Goal: Information Seeking & Learning: Learn about a topic

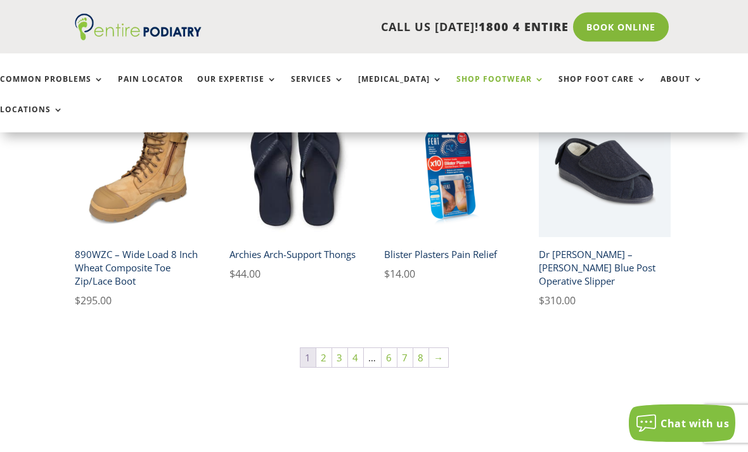
scroll to position [845, 0]
click at [322, 348] on link "2" at bounding box center [323, 357] width 15 height 19
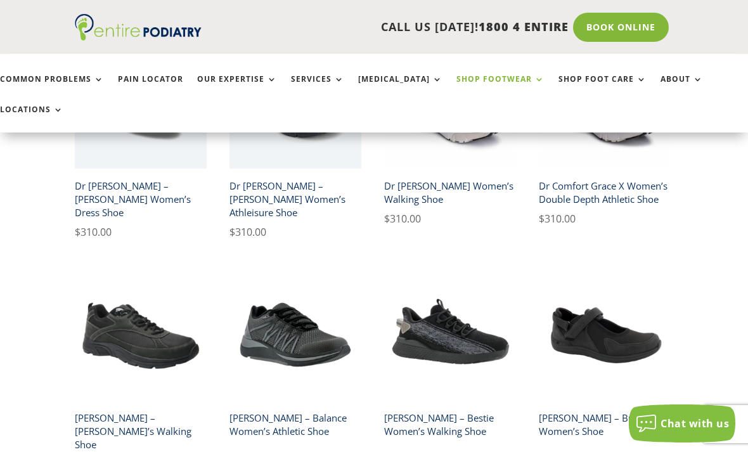
scroll to position [681, 0]
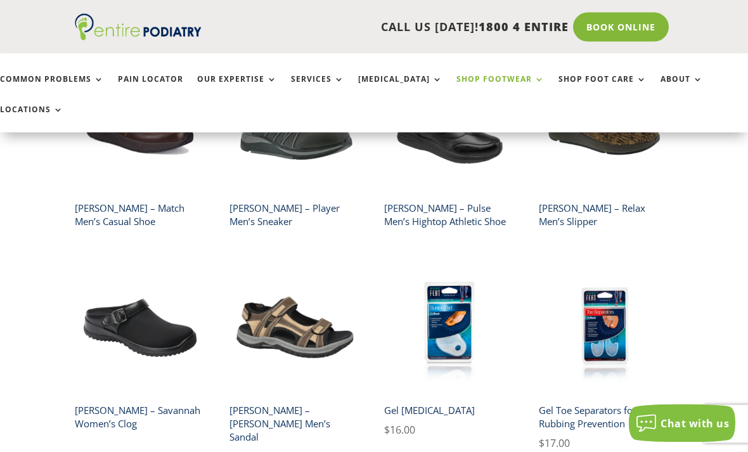
scroll to position [702, 0]
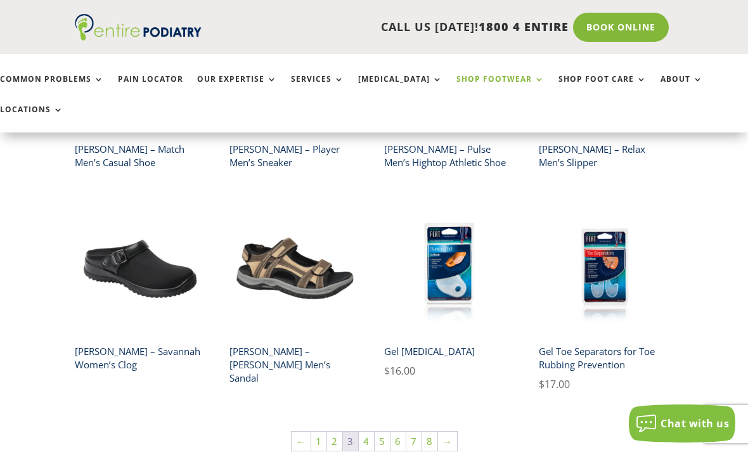
click at [368, 432] on link "4" at bounding box center [366, 441] width 15 height 19
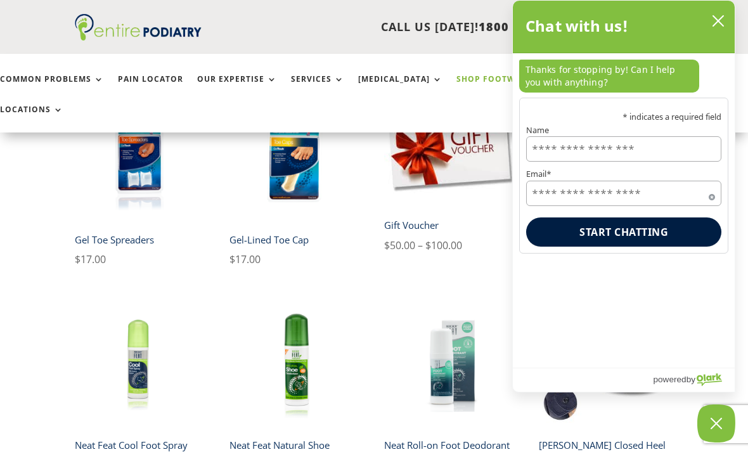
scroll to position [373, 0]
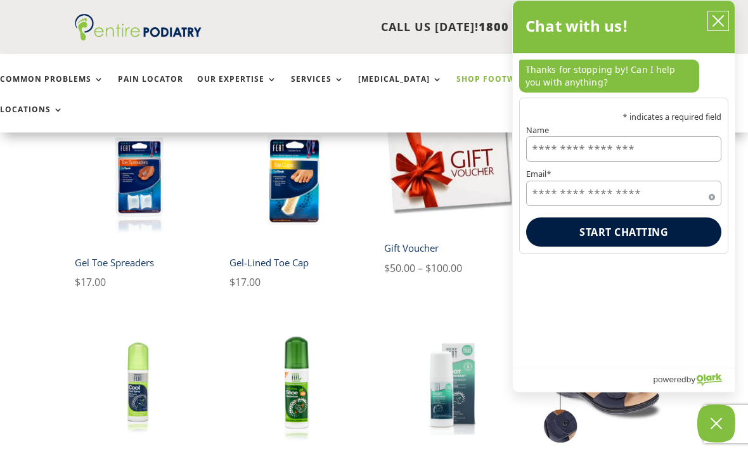
click at [718, 19] on icon "close chatbox" at bounding box center [718, 21] width 13 height 13
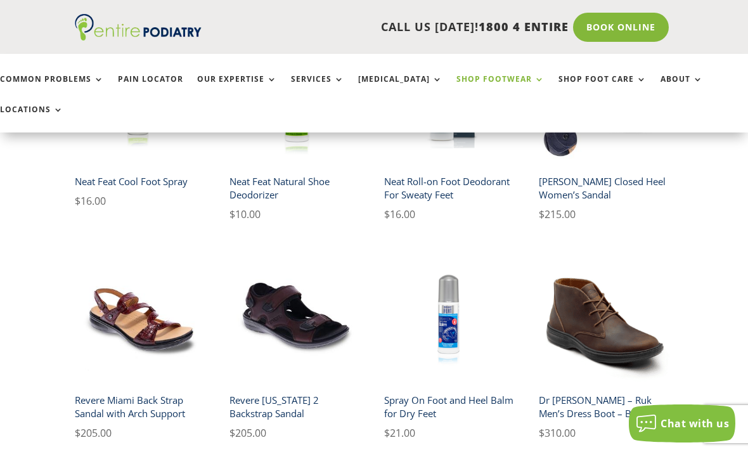
scroll to position [659, 0]
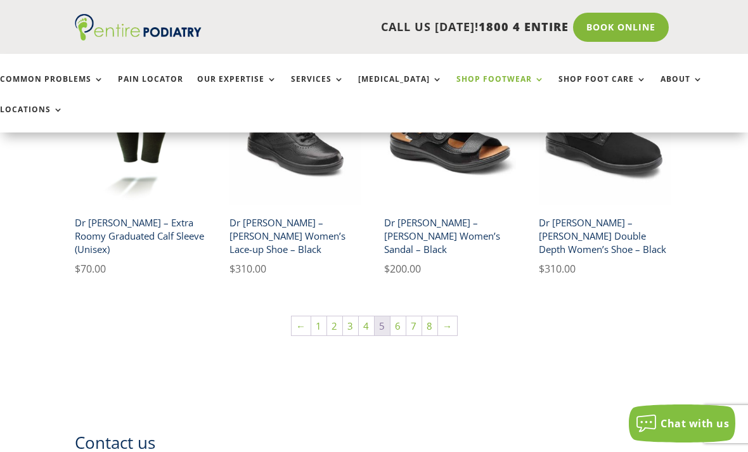
scroll to position [899, 0]
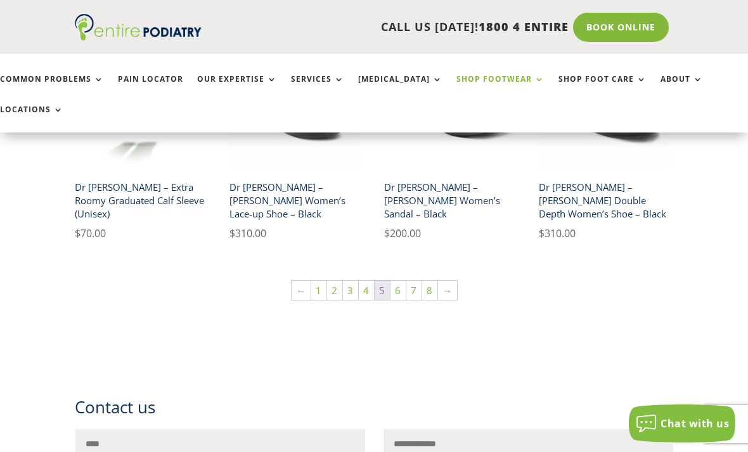
click at [399, 281] on link "6" at bounding box center [397, 290] width 15 height 19
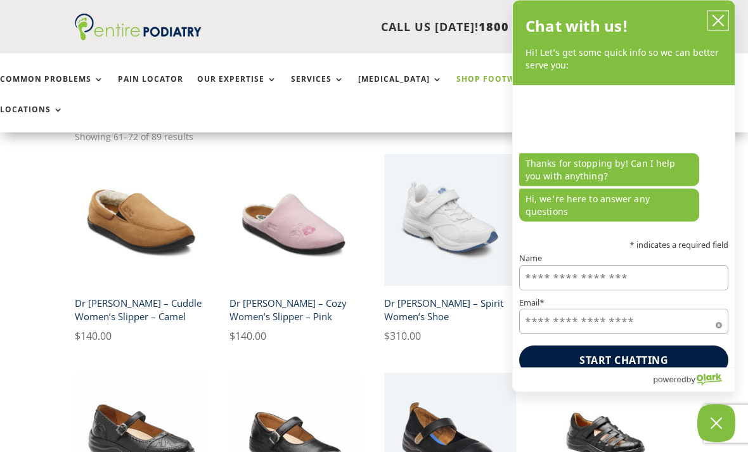
click at [715, 24] on icon "close chatbox" at bounding box center [718, 21] width 10 height 10
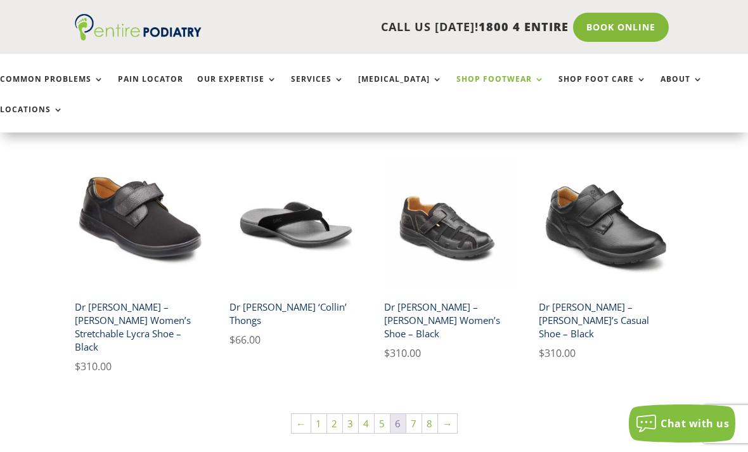
scroll to position [797, 0]
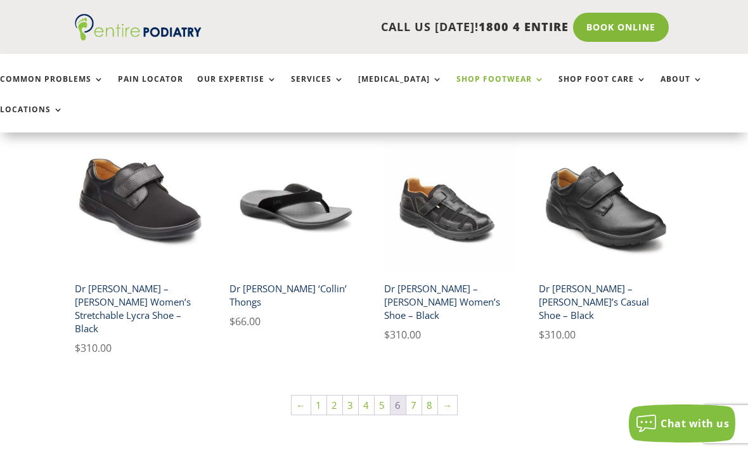
click at [409, 396] on link "7" at bounding box center [413, 405] width 15 height 19
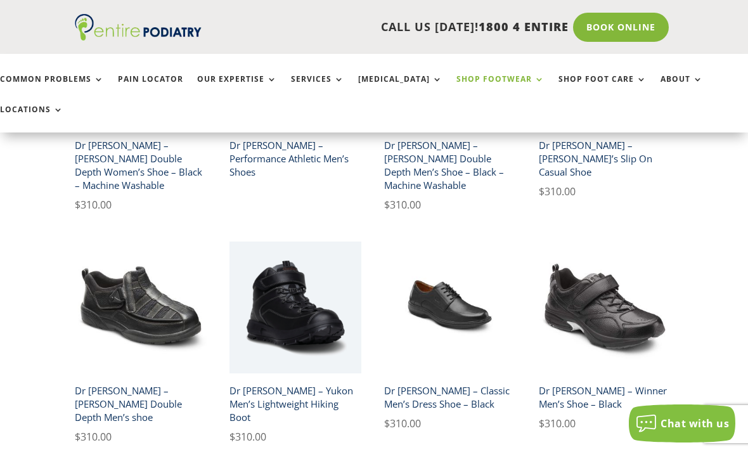
scroll to position [721, 0]
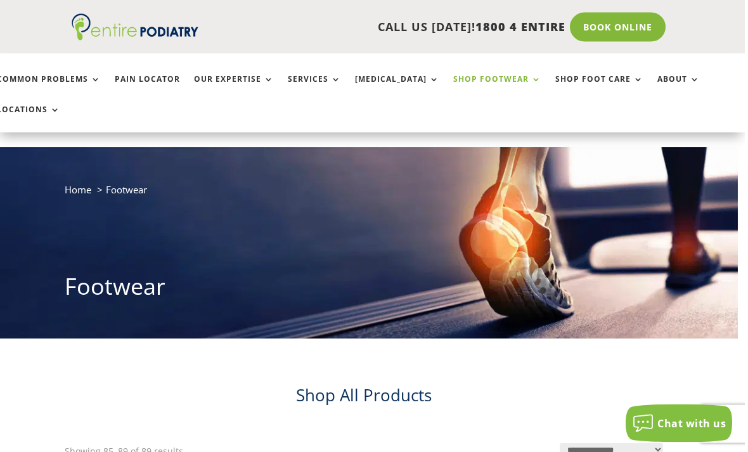
scroll to position [0, 7]
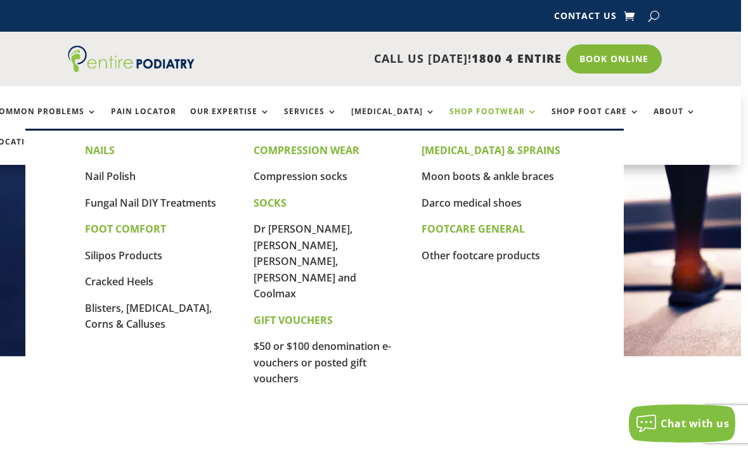
click at [195, 205] on link "Fungal Nail DIY Treatments" at bounding box center [150, 203] width 131 height 14
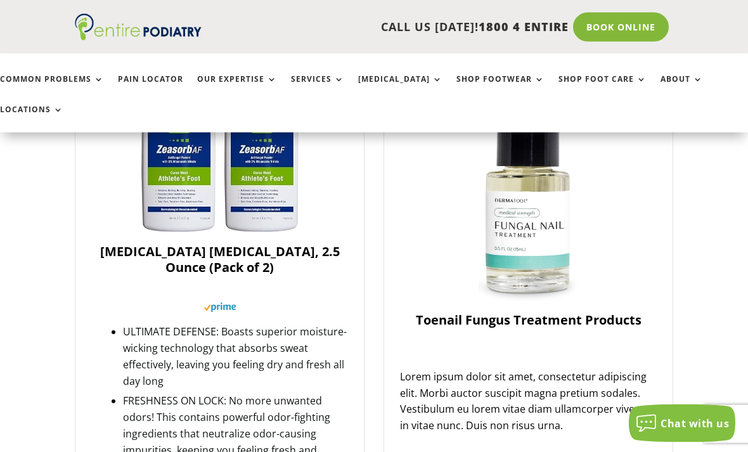
scroll to position [1098, 0]
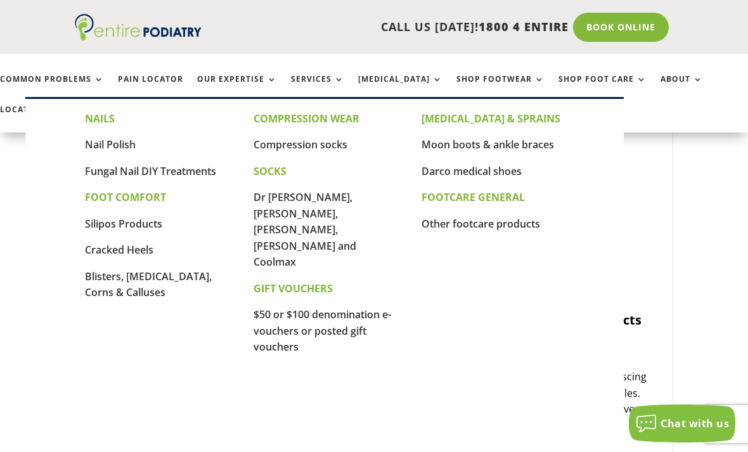
click at [125, 150] on link "Nail Polish" at bounding box center [110, 145] width 51 height 14
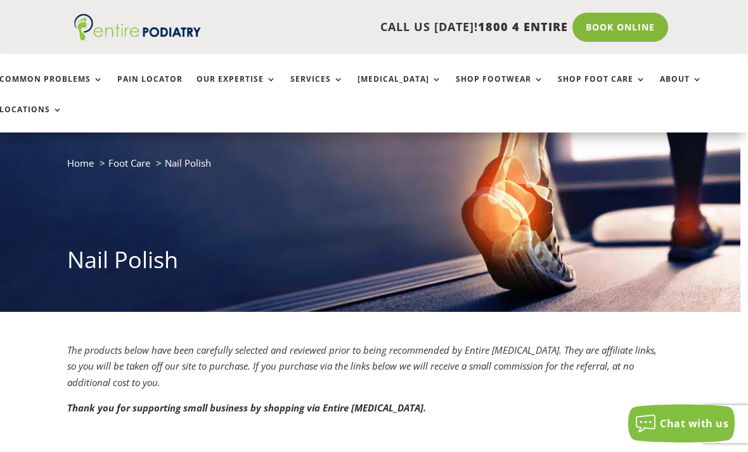
scroll to position [0, 7]
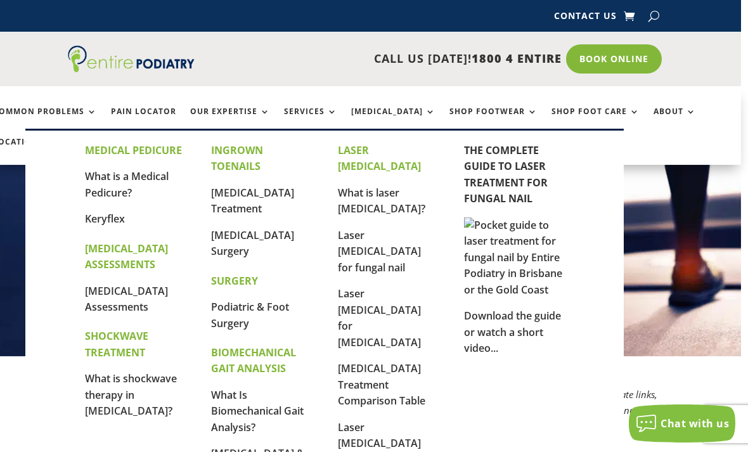
click at [96, 186] on link "What is a Medical Pedicure?" at bounding box center [127, 184] width 84 height 30
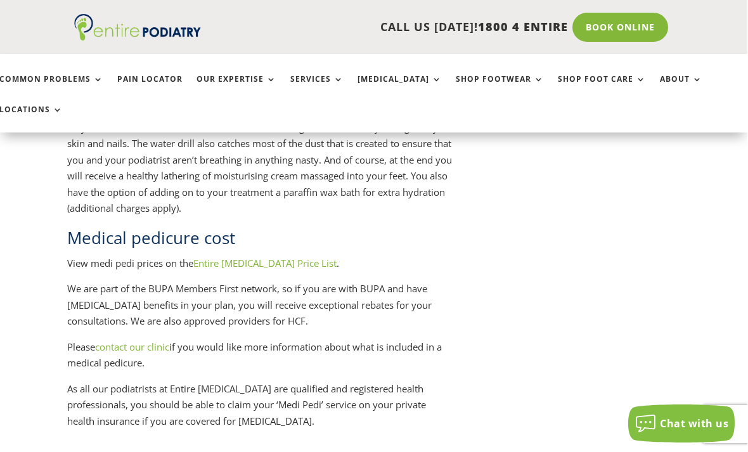
scroll to position [1715, 7]
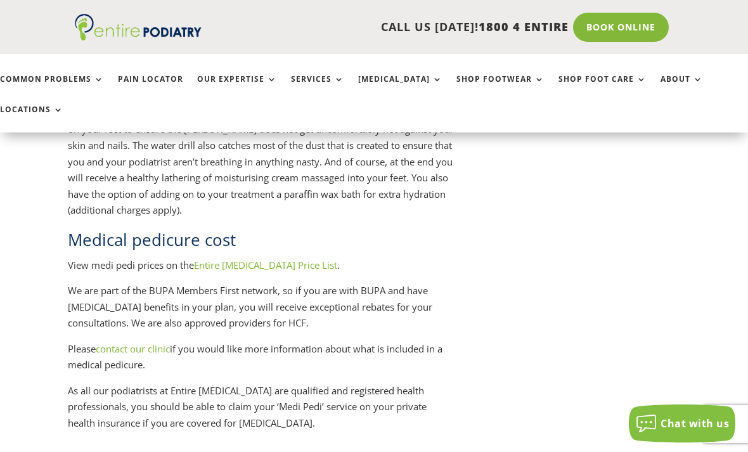
click at [210, 259] on link "Entire [MEDICAL_DATA] Price List" at bounding box center [265, 265] width 143 height 13
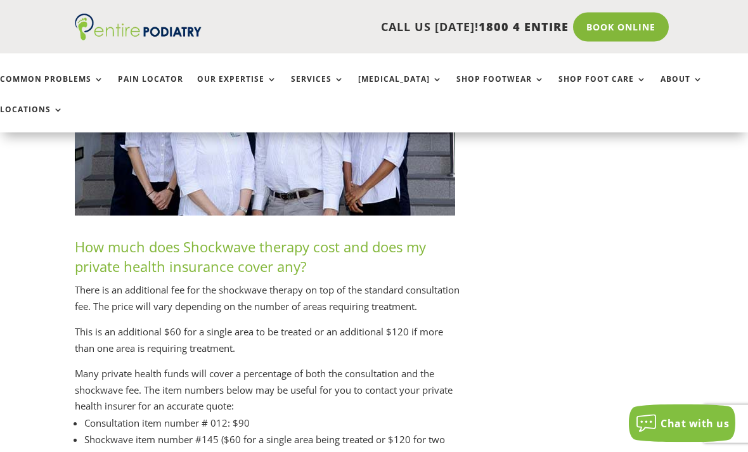
scroll to position [6405, 0]
